Goal: Communication & Community: Answer question/provide support

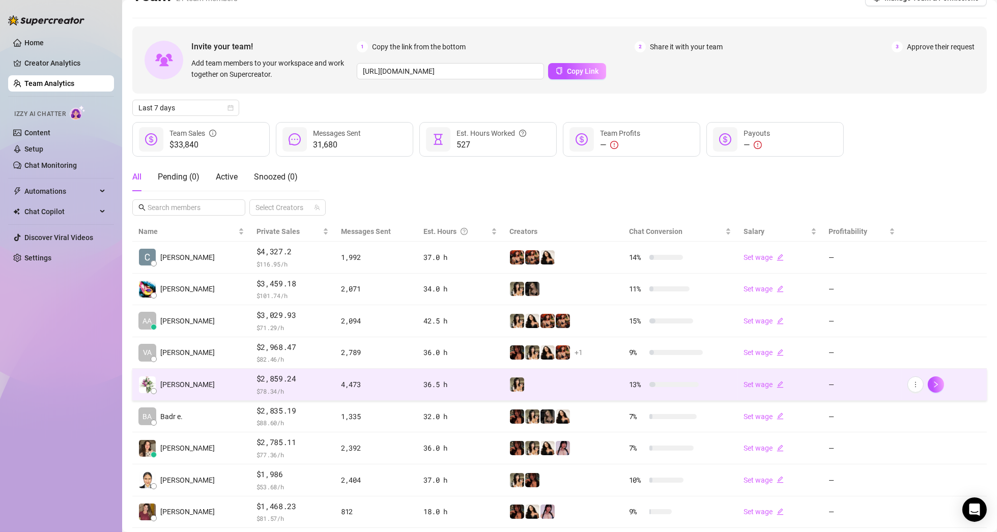
scroll to position [102, 0]
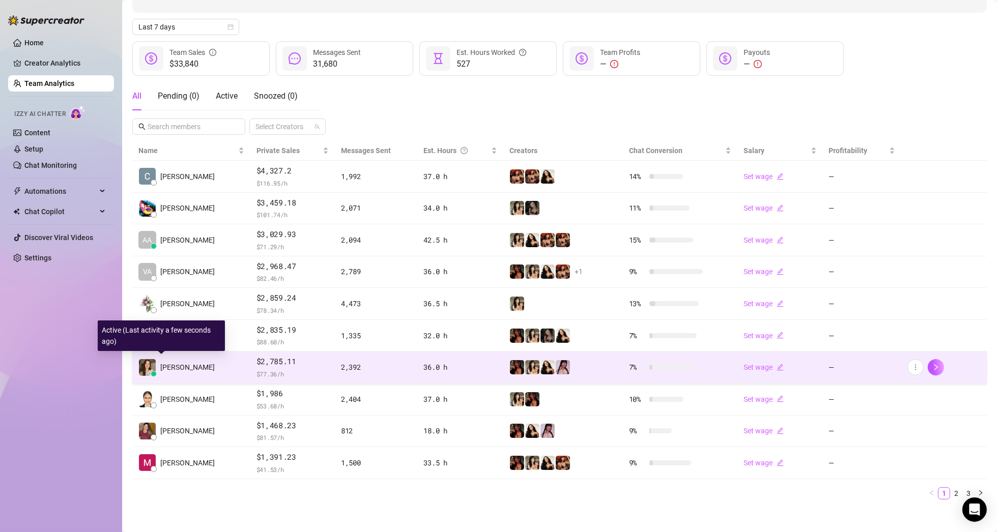
click at [173, 366] on span "Júlia N." at bounding box center [187, 367] width 54 height 11
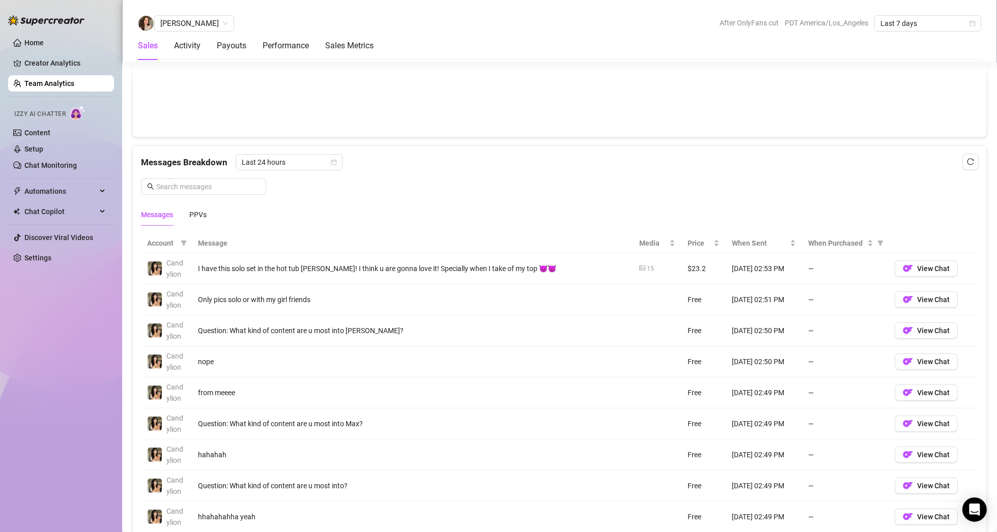
scroll to position [516, 0]
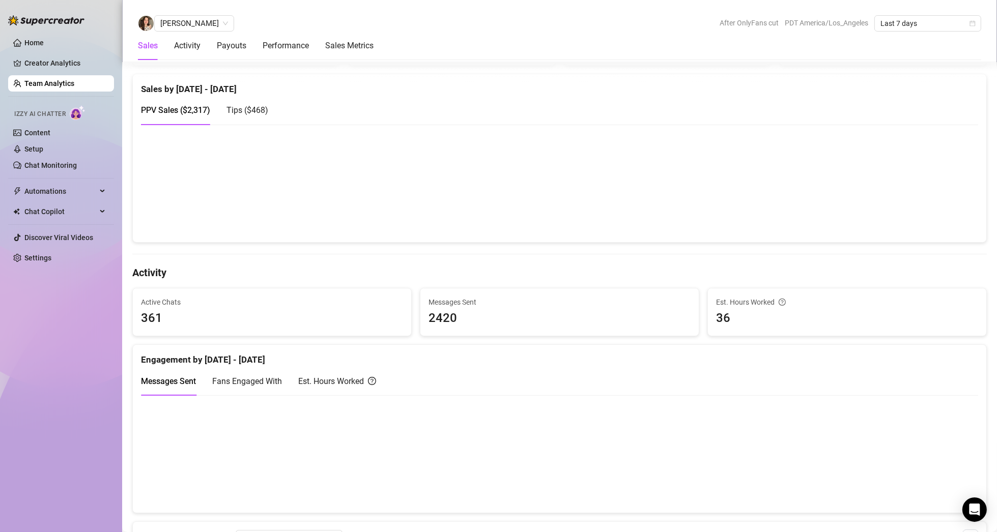
scroll to position [509, 0]
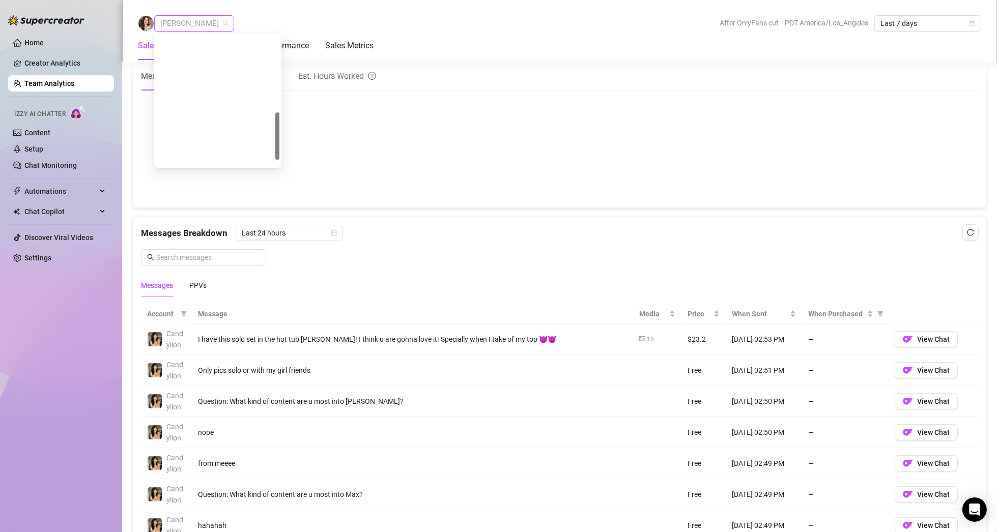
click at [189, 24] on span "[PERSON_NAME]" at bounding box center [194, 23] width 68 height 15
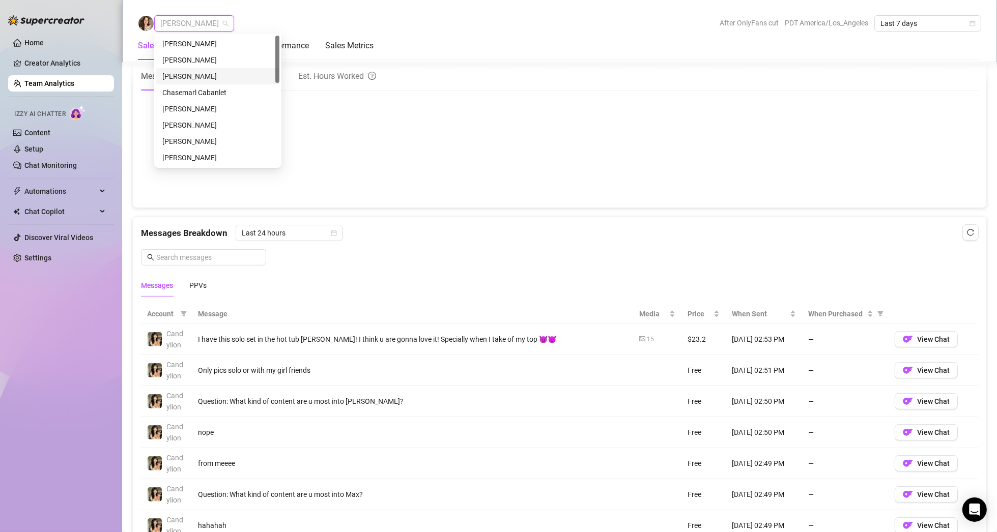
scroll to position [51, 0]
click at [226, 123] on div "[PERSON_NAME]" at bounding box center [217, 123] width 111 height 11
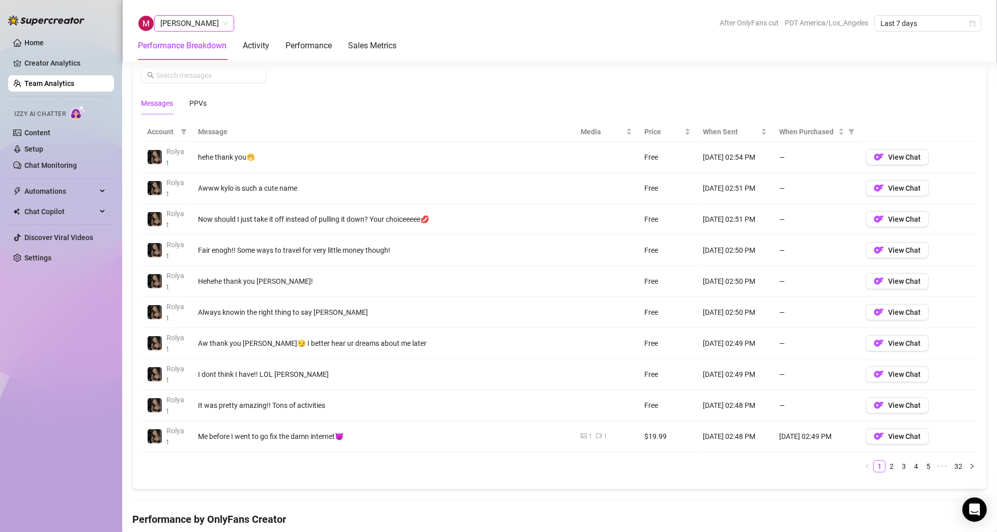
scroll to position [713, 0]
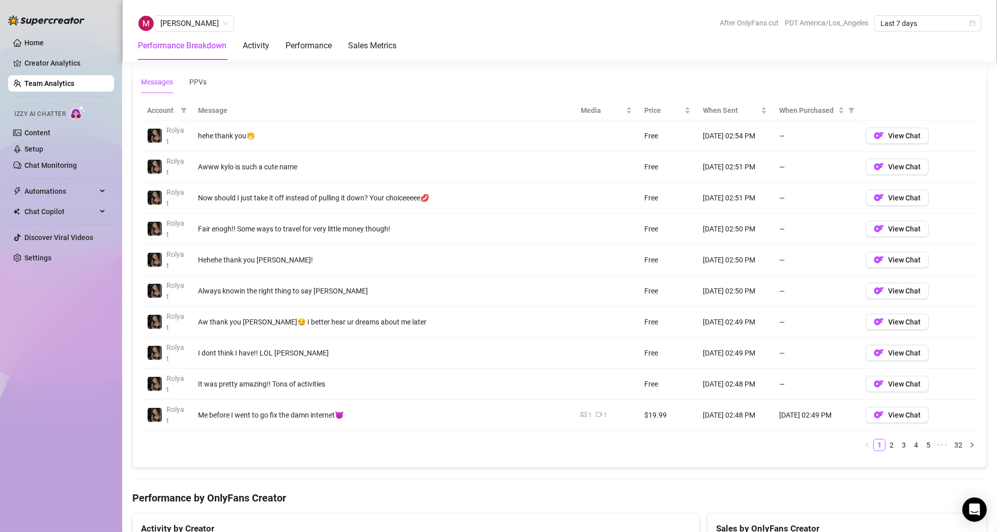
click at [193, 10] on div "[PERSON_NAME] After OnlyFans cut PDT America/Los_Angeles Last 7 days Performanc…" at bounding box center [559, 31] width 875 height 62
click at [197, 24] on span "[PERSON_NAME]" at bounding box center [194, 23] width 68 height 15
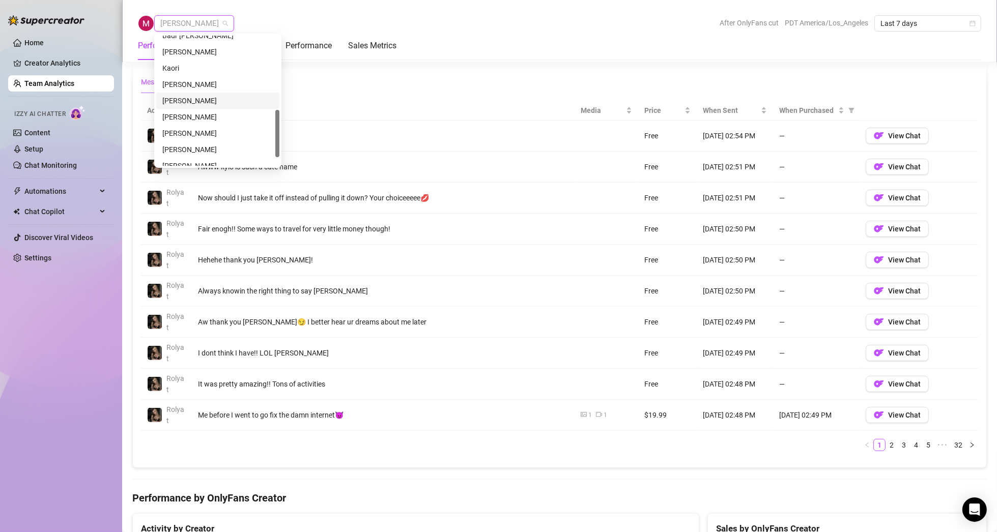
scroll to position [228, 0]
click at [198, 141] on div "[PERSON_NAME]" at bounding box center [217, 141] width 111 height 11
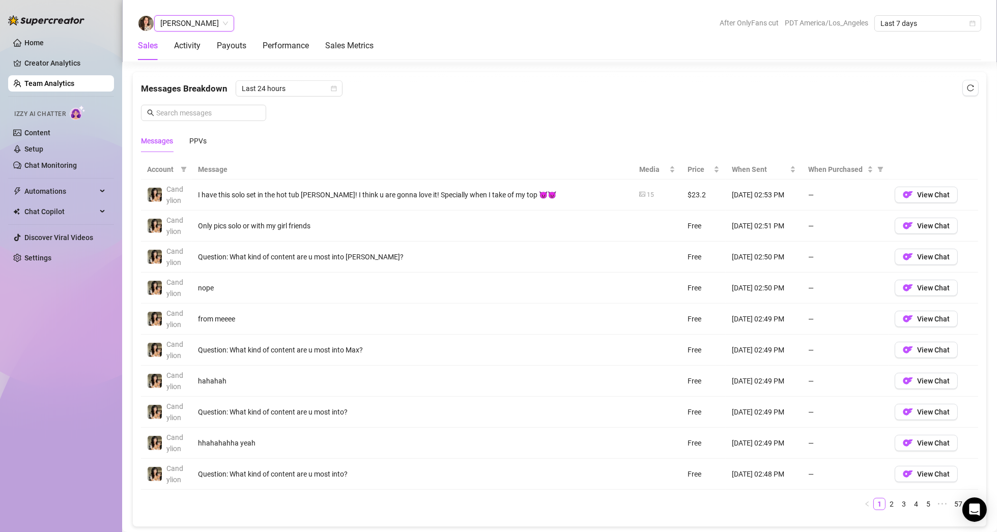
scroll to position [611, 0]
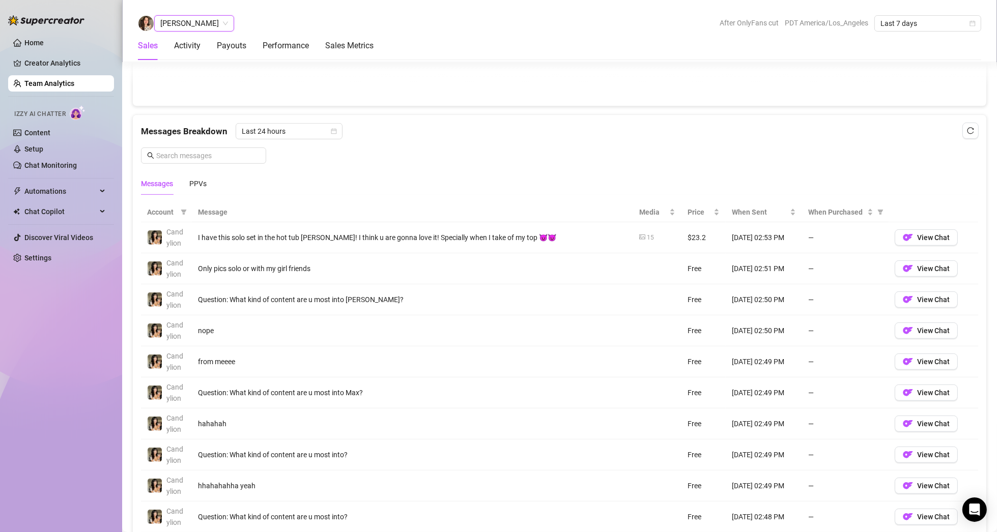
click at [189, 176] on div "Messages PPVs" at bounding box center [174, 183] width 66 height 23
click at [195, 182] on div "PPVs" at bounding box center [197, 183] width 17 height 11
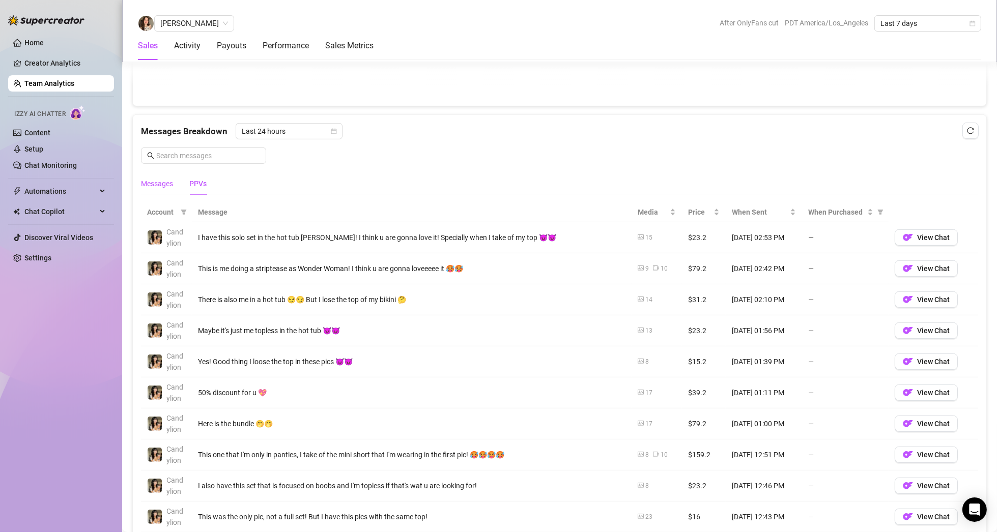
click at [160, 185] on div "Messages" at bounding box center [157, 183] width 32 height 11
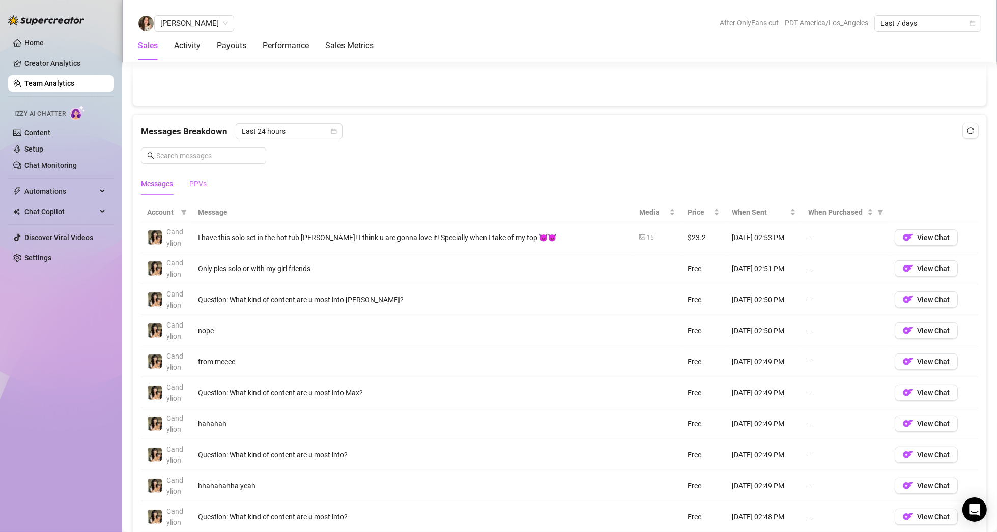
drag, startPoint x: 211, startPoint y: 185, endPoint x: 201, endPoint y: 183, distance: 10.3
click at [209, 184] on div "Messages PPVs" at bounding box center [559, 183] width 837 height 23
click at [196, 183] on div "PPVs" at bounding box center [197, 183] width 17 height 11
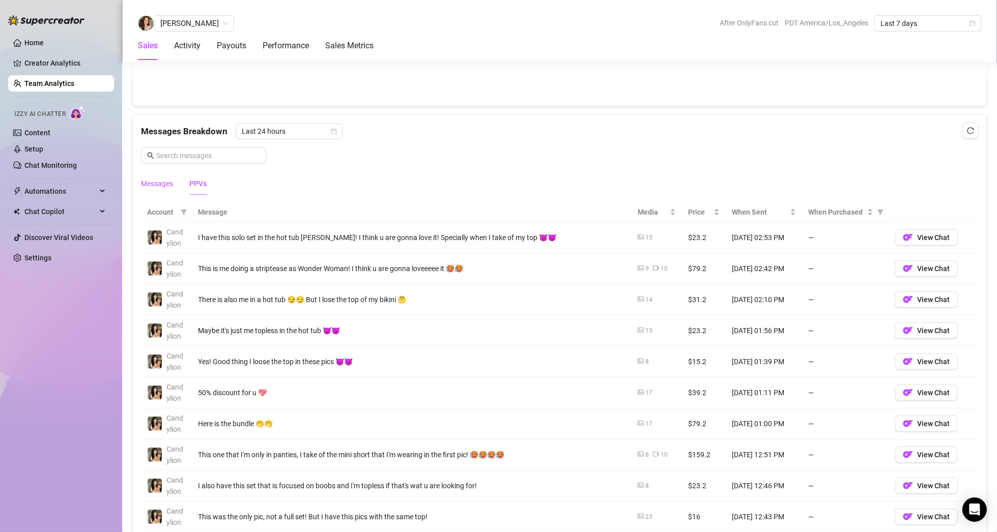
click at [148, 186] on div "Messages" at bounding box center [157, 183] width 32 height 11
